Goal: Use online tool/utility: Use online tool/utility

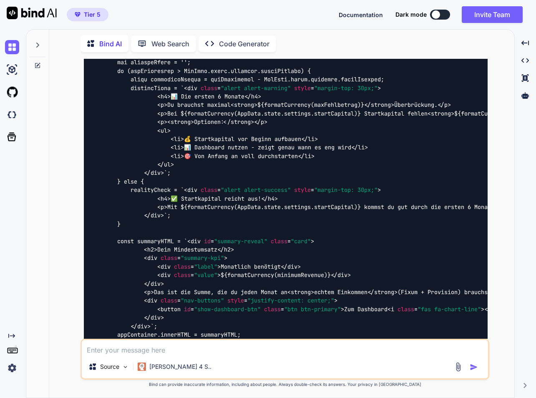
scroll to position [19384, 0]
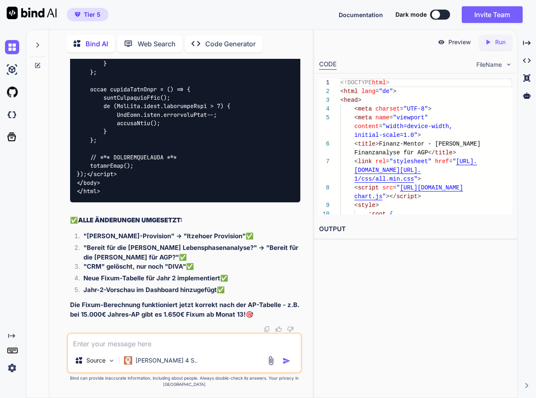
scroll to position [0, 0]
click at [497, 45] on p "Run" at bounding box center [500, 42] width 10 height 8
drag, startPoint x: 459, startPoint y: 42, endPoint x: 459, endPoint y: 30, distance: 11.3
click at [459, 42] on p "Preview" at bounding box center [459, 42] width 23 height 8
type textarea "x"
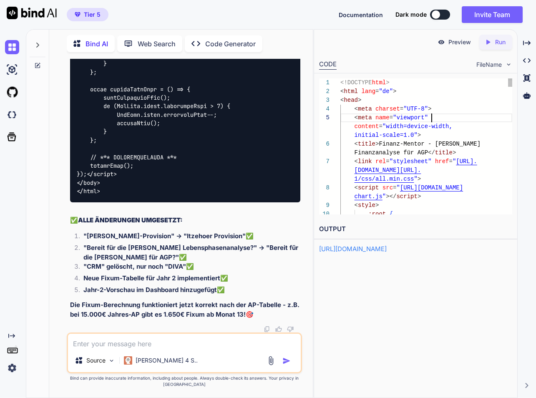
click at [451, 120] on div "< meta name = "viewport"" at bounding box center [426, 117] width 172 height 9
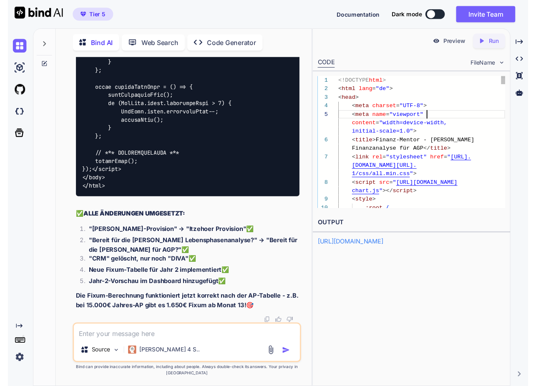
scroll to position [35, 0]
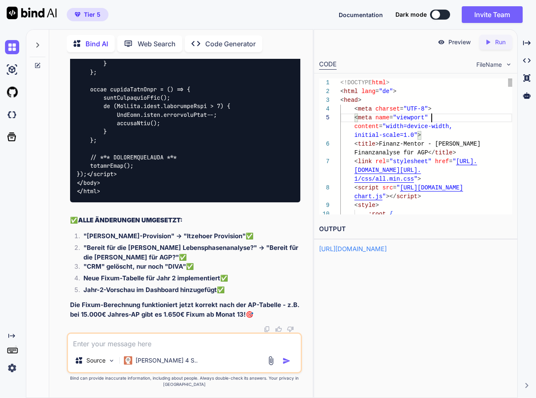
type textarea "<!DOCTYPE html> <html lang="de"> <head> <meta charset="UTF-8"> <meta name="view…"
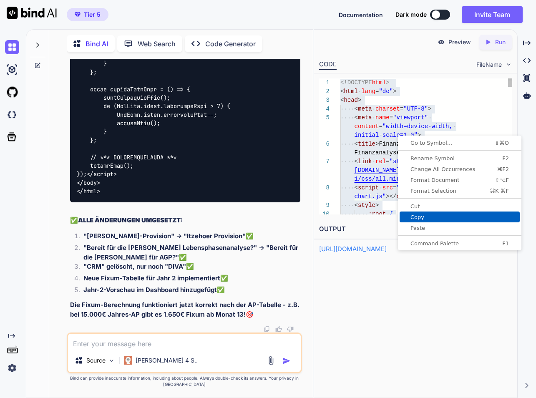
drag, startPoint x: 417, startPoint y: 216, endPoint x: 423, endPoint y: 216, distance: 5.9
click at [418, 216] on span "Copy" at bounding box center [460, 216] width 120 height 5
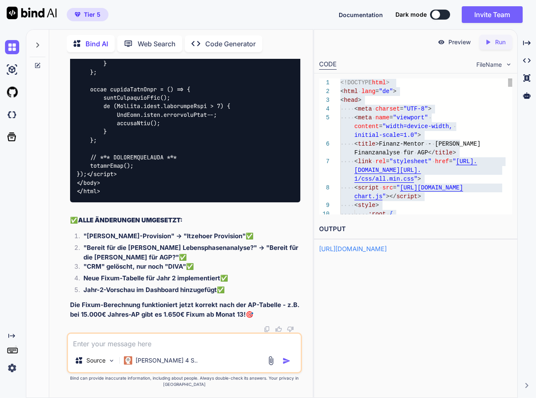
type textarea "x"
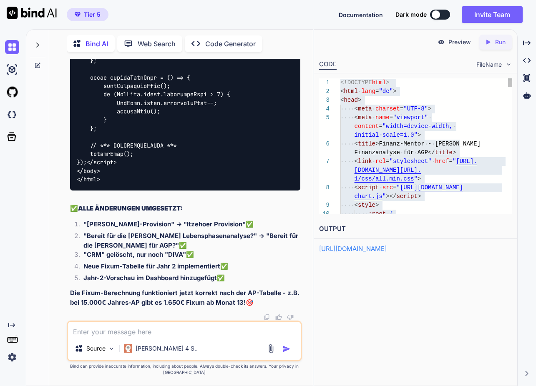
click at [133, 335] on textarea at bounding box center [184, 329] width 233 height 15
type textarea "i"
type textarea "x"
type textarea "ic"
type textarea "x"
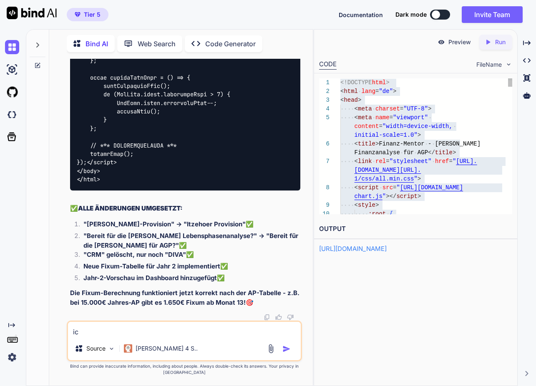
type textarea "ich"
type textarea "x"
type textarea "ich"
type textarea "x"
type textarea "ich w"
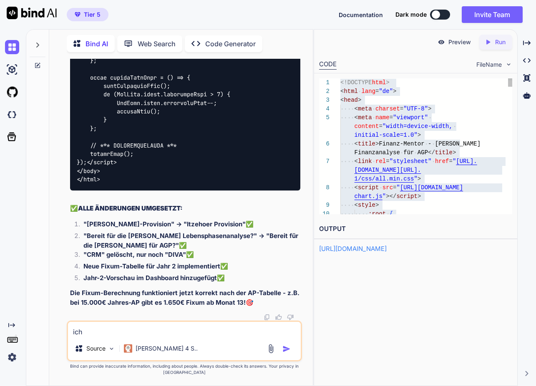
type textarea "x"
type textarea "ich wü"
type textarea "x"
type textarea "ich wür"
type textarea "x"
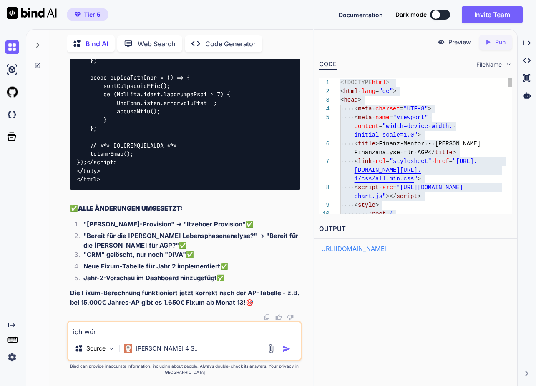
type textarea "ich würd"
type textarea "x"
type textarea "ich würde"
type textarea "x"
type textarea "ich würde"
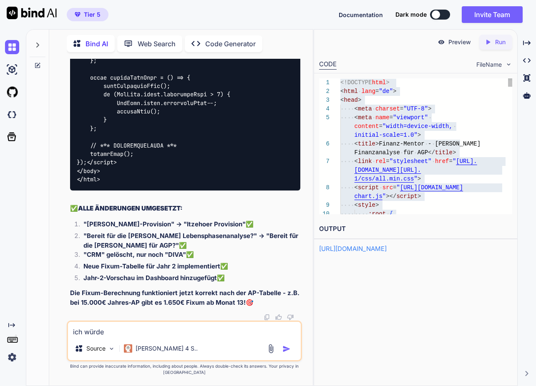
type textarea "x"
type textarea "ich würde g"
type textarea "x"
type textarea "ich würde ge"
type textarea "x"
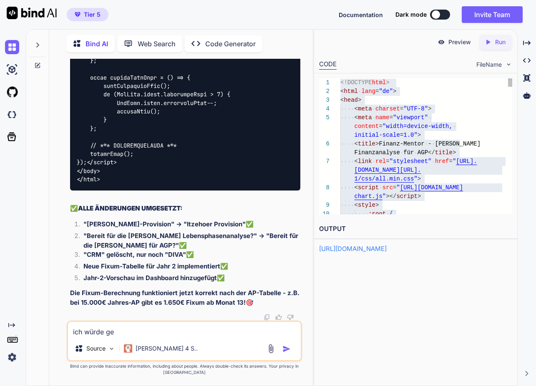
type textarea "ich würde ger"
type textarea "x"
type textarea "ich würde gern"
type textarea "x"
type textarea "ich würde gerne"
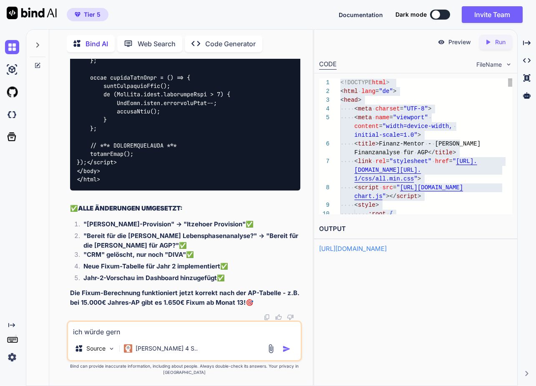
type textarea "x"
type textarea "ich würde gerne"
type textarea "x"
type textarea "ich würde gerne"
type textarea "x"
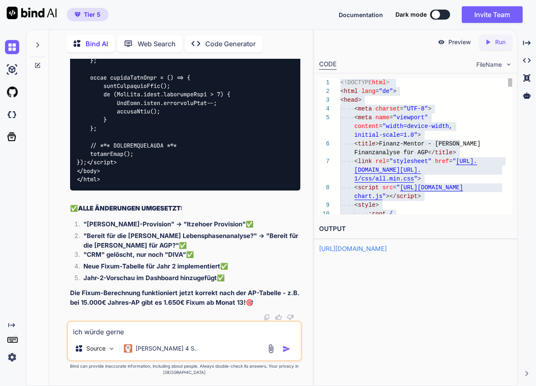
type textarea "ich würde gern"
type textarea "x"
type textarea "ich würde ger"
type textarea "x"
type textarea "ich würde ge"
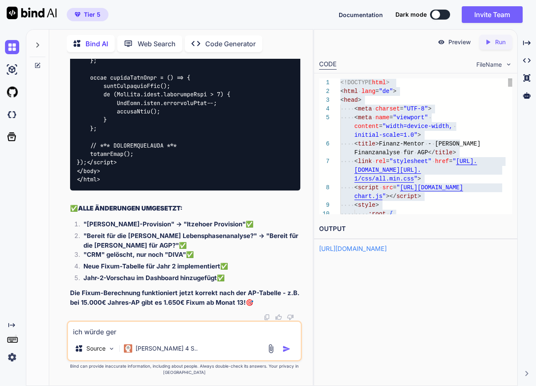
type textarea "x"
type textarea "ich würde g"
type textarea "x"
type textarea "ich würde"
type textarea "x"
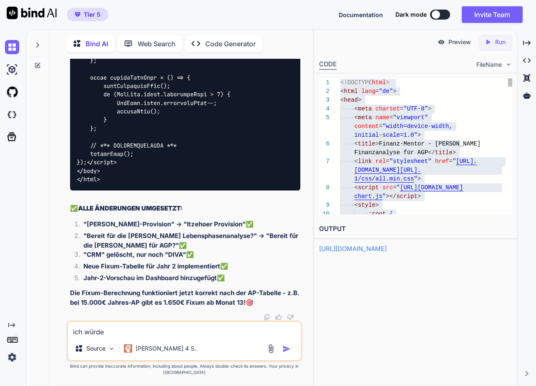
type textarea "ich würde"
type textarea "x"
type textarea "ich würd"
type textarea "x"
type textarea "ich wür"
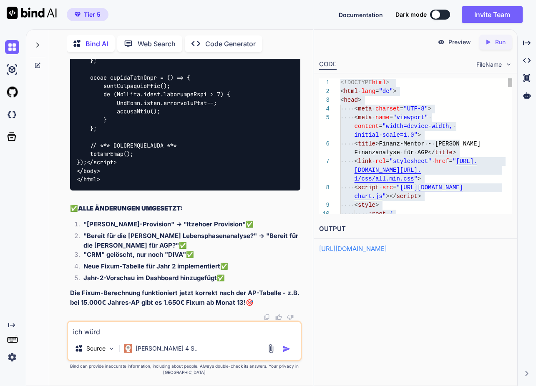
type textarea "x"
type textarea "ich wü"
type textarea "x"
type textarea "ich w"
type textarea "x"
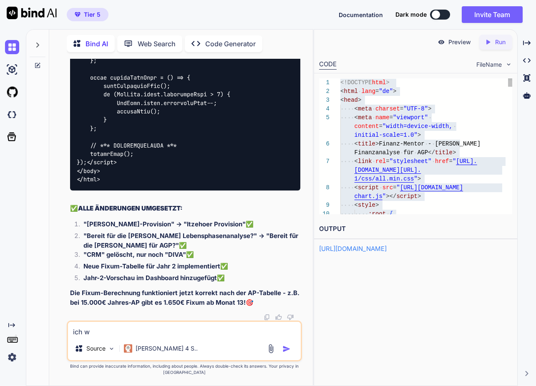
type textarea "ich"
type textarea "x"
type textarea "ich h"
type textarea "x"
type textarea "ich hä"
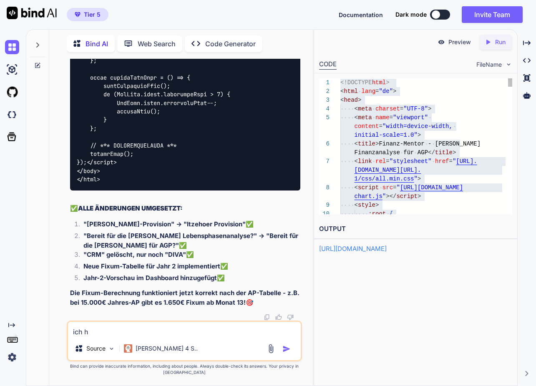
type textarea "x"
type textarea "ich hät"
type textarea "x"
type textarea "ich hätt"
type textarea "x"
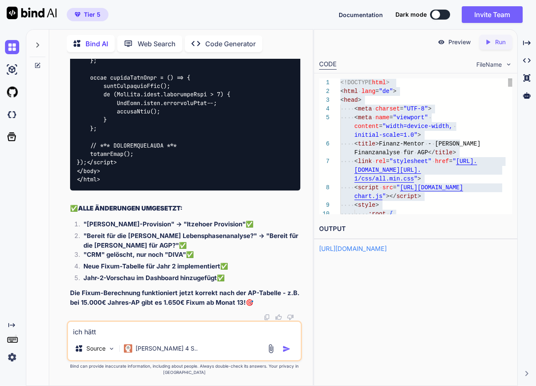
type textarea "ich hätte"
type textarea "x"
type textarea "ich hätte"
type textarea "x"
type textarea "ich hätte j"
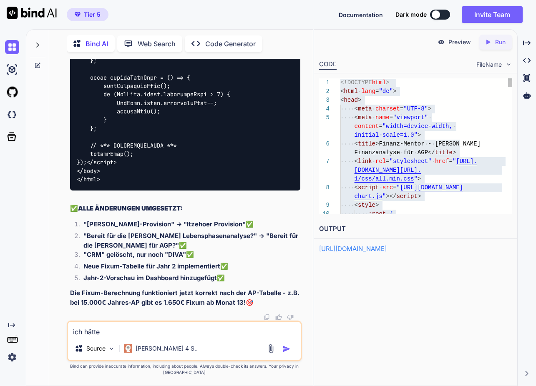
type textarea "x"
type textarea "ich hätte je"
type textarea "x"
type textarea "ich hätte jet"
type textarea "x"
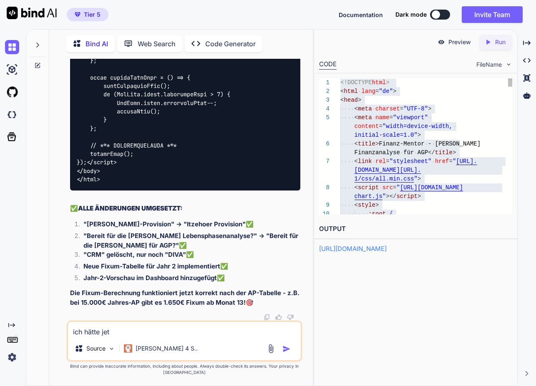
type textarea "ich hätte jetz"
type textarea "x"
type textarea "ich hätte jetzt"
type textarea "x"
type textarea "ich hätte jetzt"
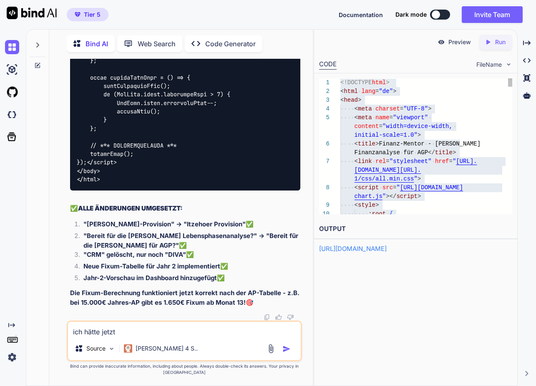
type textarea "x"
type textarea "ich hätte jetzt n"
type textarea "x"
type textarea "ich hätte jetzt no"
type textarea "x"
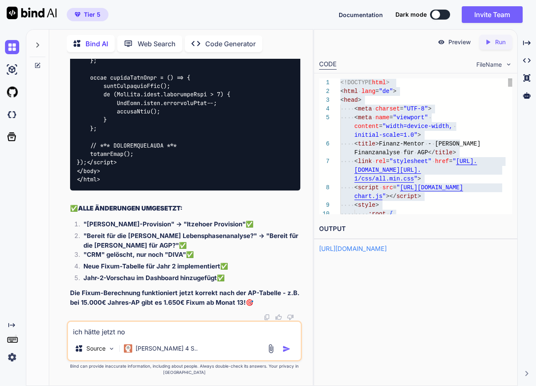
type textarea "ich hätte jetzt noc"
type textarea "x"
type textarea "ich hätte jetzt noch"
type textarea "x"
type textarea "ich hätte jetzt noch"
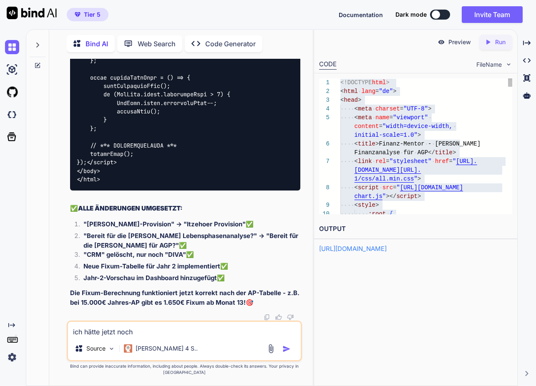
type textarea "x"
type textarea "ich hätte jetzt noch g"
type textarea "x"
type textarea "ich hätte jetzt noch ge"
type textarea "x"
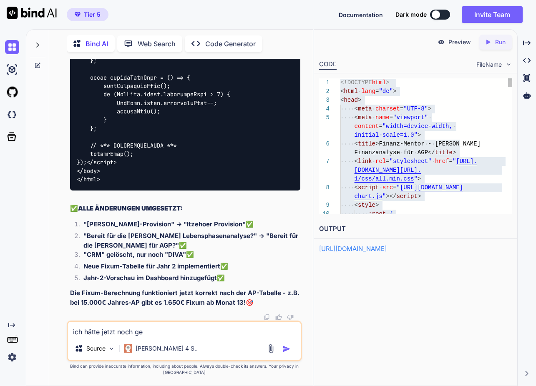
type textarea "ich hätte jetzt noch ger"
type textarea "x"
type textarea "ich hätte jetzt noch gern"
type textarea "x"
type textarea "ich hätte jetzt noch gerne"
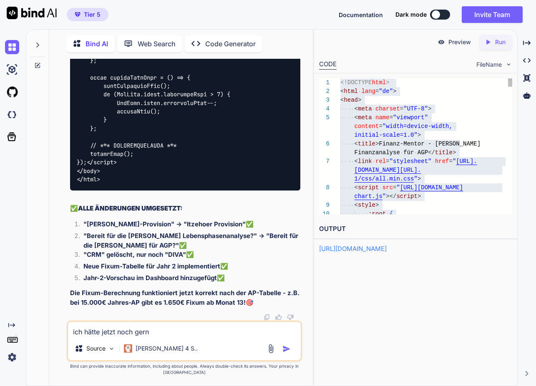
type textarea "x"
type textarea "ich hätte jetzt noch gerne,"
type textarea "x"
type textarea "ich hätte jetzt noch gerne,"
type textarea "x"
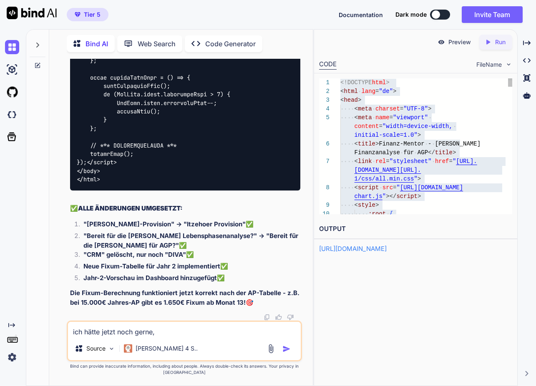
type textarea "ich hätte jetzt noch gerne, d"
type textarea "x"
type textarea "ich hätte jetzt noch gerne, da"
type textarea "x"
type textarea "ich hätte jetzt noch gerne, das"
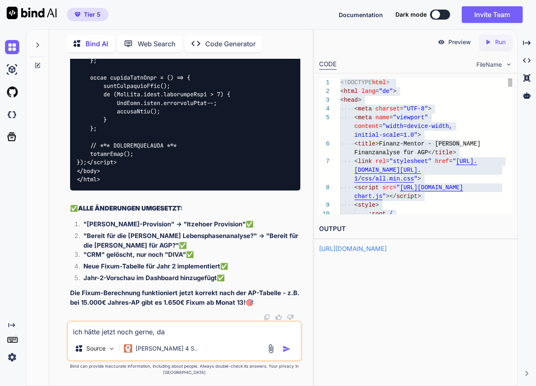
type textarea "x"
type textarea "ich hätte jetzt noch gerne, dass"
type textarea "x"
type textarea "ich hätte jetzt noch gerne, dass"
type textarea "x"
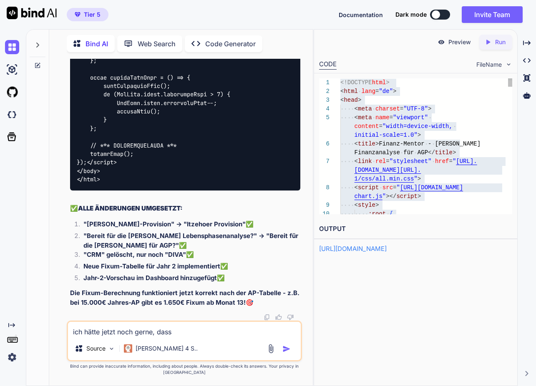
type textarea "ich hätte jetzt noch gerne, dass d"
type textarea "x"
type textarea "ich hätte jetzt noch gerne, dass di"
type textarea "x"
type textarea "ich hätte jetzt noch gerne, dass die"
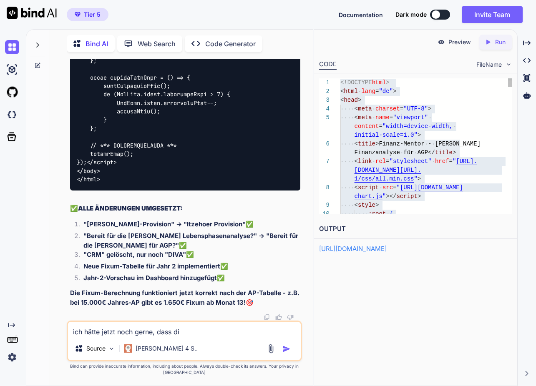
type textarea "x"
type textarea "ich hätte jetzt noch gerne, dass die"
type textarea "x"
type textarea "ich hätte jetzt noch gerne, dass die A"
type textarea "x"
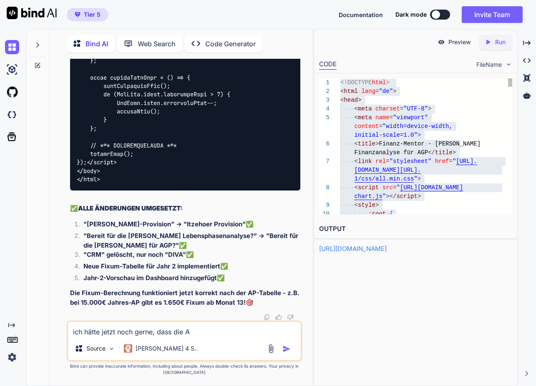
type textarea "ich hätte jetzt noch gerne, dass die AG"
type textarea "x"
type textarea "ich hätte jetzt noch gerne, dass die AGP"
type textarea "x"
type textarea "ich hätte jetzt noch gerne, dass die AGP"
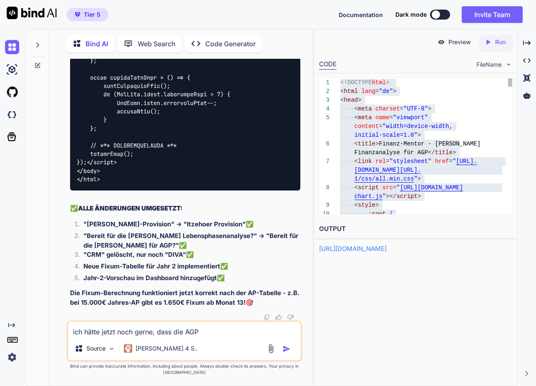
type textarea "x"
type textarea "ich hätte jetzt noch gerne, dass die AGP s"
type textarea "x"
type textarea "ich hätte jetzt noch gerne, dass die AGP si"
type textarea "x"
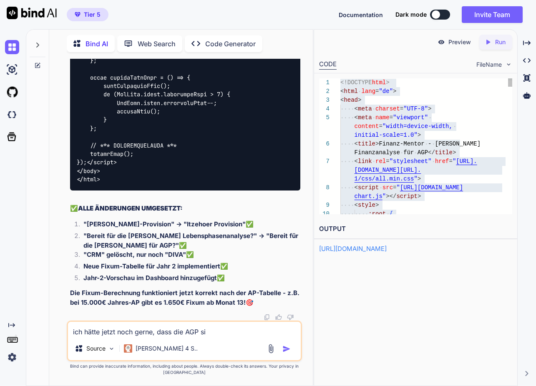
type textarea "ich hätte jetzt noch gerne, dass die AGP sic"
type textarea "x"
type textarea "ich hätte jetzt noch gerne, dass die AGP sich"
type textarea "x"
type textarea "ich hätte jetzt noch gerne, dass die AGP sich"
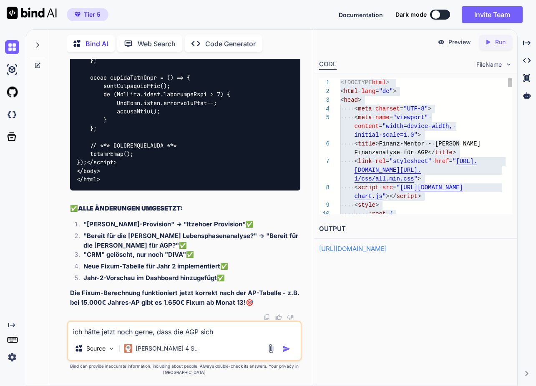
type textarea "x"
type textarea "ich hätte jetzt noch gerne, dass die AGP sich e"
type textarea "x"
type textarea "ich hätte jetzt noch gerne, dass die AGP sich ei"
type textarea "x"
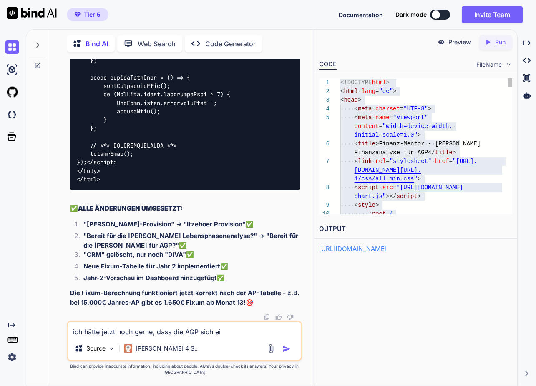
type textarea "ich hätte jetzt noch gerne, dass die AGP sich ein"
type textarea "x"
type textarea "ich hätte jetzt noch gerne, dass die AGP sich ein"
type textarea "x"
type textarea "ich hätte jetzt noch gerne, dass die AGP sich ein f"
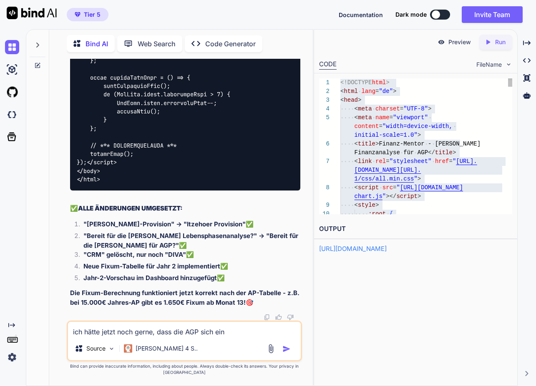
type textarea "x"
type textarea "ich hätte jetzt noch gerne, dass die AGP sich ein fe"
type textarea "x"
type textarea "ich hätte jetzt noch gerne, dass die AGP sich ein fes"
type textarea "x"
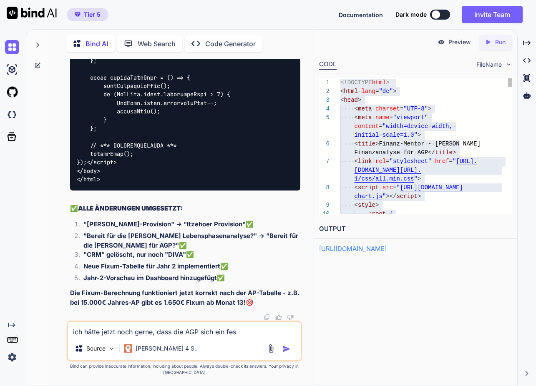
type textarea "ich hätte jetzt noch gerne, dass die AGP sich ein fest"
type textarea "x"
type textarea "ich hätte jetzt noch gerne, dass die AGP sich ein feste"
type textarea "x"
type textarea "ich hätte jetzt noch gerne, dass die AGP sich ein festes"
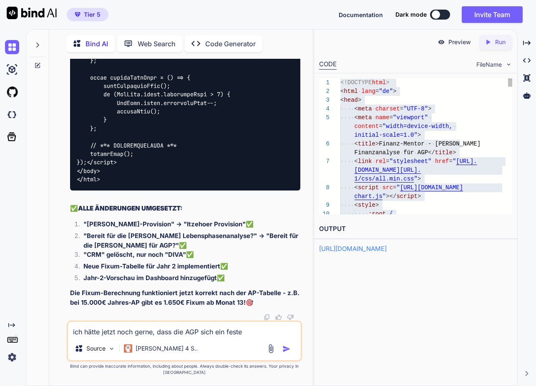
type textarea "x"
type textarea "ich hätte jetzt noch gerne, dass die AGP sich ein festes"
type textarea "x"
type textarea "ich hätte jetzt noch gerne, dass die AGP sich ein festes g"
type textarea "x"
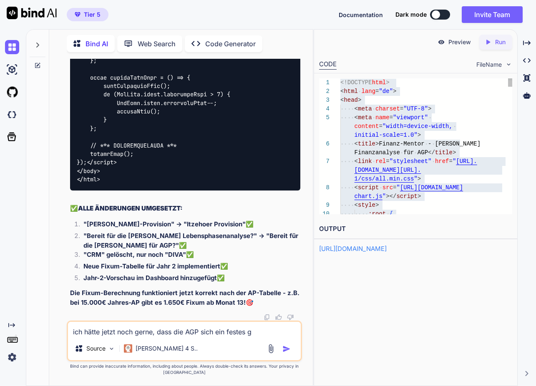
type textarea "ich hätte jetzt noch gerne, dass die AGP sich ein festes ge"
type textarea "x"
type textarea "ich hätte jetzt noch gerne, dass die AGP sich ein festes geh"
type textarea "x"
type textarea "ich hätte jetzt noch gerne, dass die AGP sich ein festes geha"
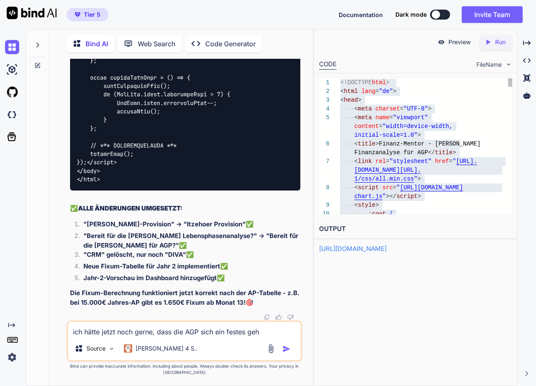
type textarea "x"
type textarea "ich hätte jetzt noch gerne, dass die AGP sich ein festes gehal"
type textarea "x"
type textarea "ich hätte jetzt noch gerne, dass die AGP sich ein festes gehalt"
type textarea "x"
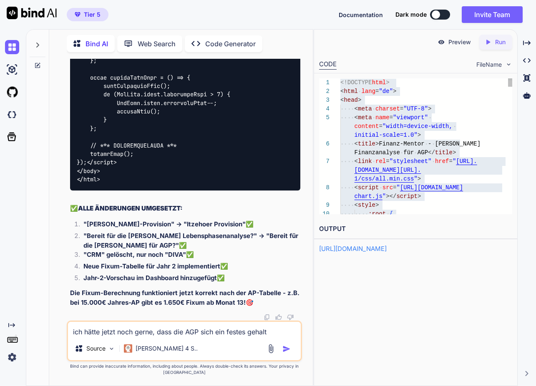
type textarea "ich hätte jetzt noch gerne, dass die AGP sich ein festes Gehalt"
type textarea "x"
type textarea "ich hätte jetzt noch gerne, dass die AGP sich ein festes Gehalt a"
type textarea "x"
type textarea "ich hätte jetzt noch gerne, dass die AGP sich ein festes Gehalt au"
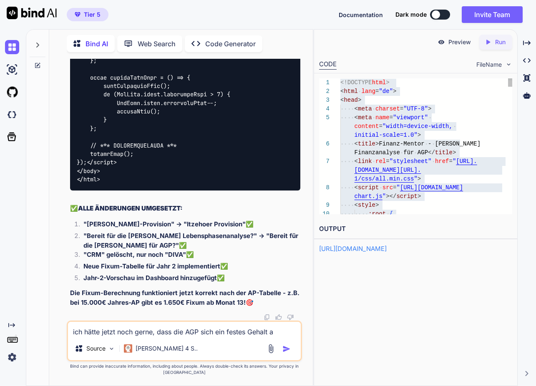
type textarea "x"
type textarea "ich hätte jetzt noch gerne, dass die AGP sich ein festes Gehalt aus"
type textarea "x"
type textarea "ich hätte jetzt noch gerne, dass die AGP sich ein festes Gehalt ausz"
type textarea "x"
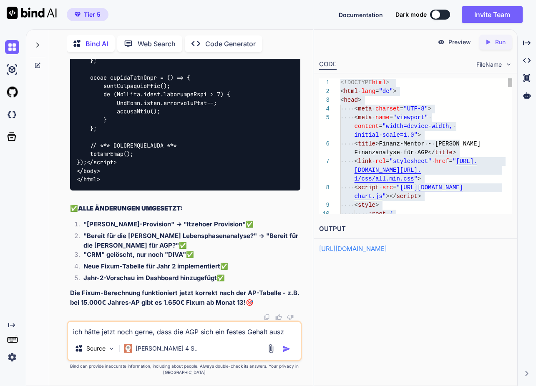
type textarea "ich hätte jetzt noch gerne, dass die AGP sich ein festes Gehalt ausza"
type textarea "x"
type textarea "ich hätte jetzt noch gerne, dass die AGP sich ein festes Gehalt auszah"
type textarea "x"
type textarea "ich hätte jetzt noch gerne, dass die AGP sich ein festes Gehalt auszahl"
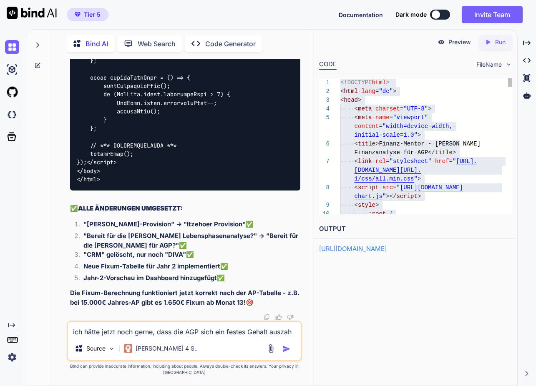
type textarea "x"
type textarea "ich hätte jetzt noch gerne, dass die AGP sich ein festes Gehalt auszahle"
type textarea "x"
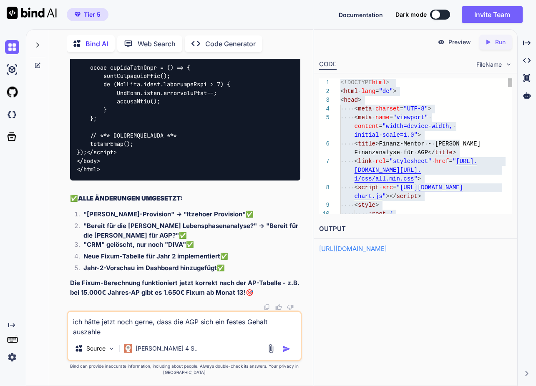
type textarea "ich hätte jetzt noch gerne, dass die AGP sich ein festes Gehalt auszahlen"
type textarea "x"
type textarea "ich hätte jetzt noch gerne, dass die AGP sich ein festes Gehalt auszahlen"
type textarea "x"
type textarea "ich hätte jetzt noch gerne, dass die AGP sich ein festes Gehalt auszahlen u"
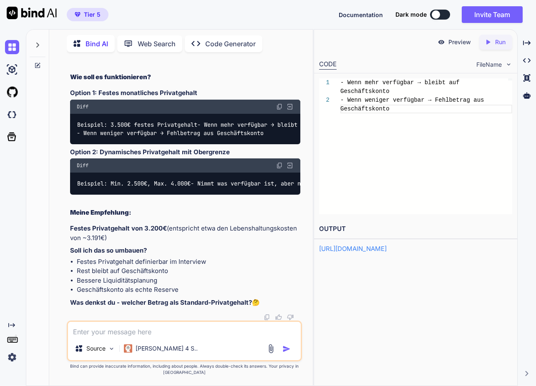
scroll to position [0, 0]
click at [139, 329] on textarea at bounding box center [184, 329] width 233 height 15
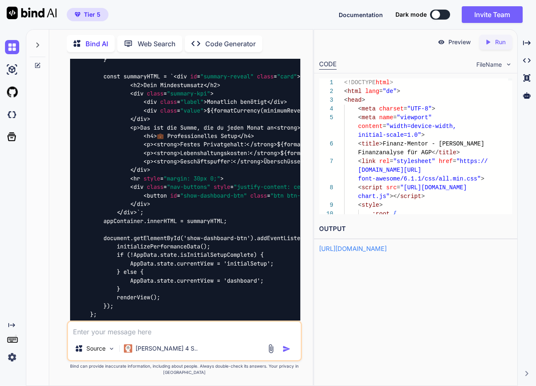
scroll to position [9, 0]
click at [493, 38] on icon "Created with Pixso." at bounding box center [489, 42] width 11 height 8
click at [470, 117] on div "< meta name = "viewport"" at bounding box center [428, 117] width 168 height 9
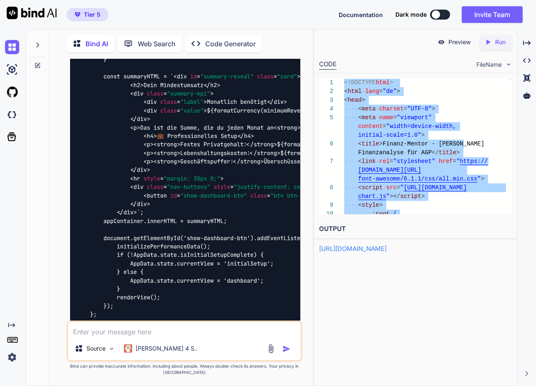
click at [453, 43] on p "Preview" at bounding box center [459, 42] width 23 height 8
